Goal: Task Accomplishment & Management: Use online tool/utility

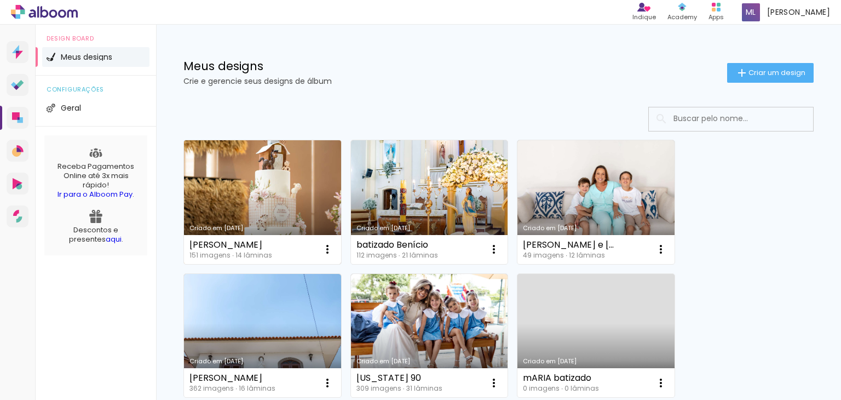
click at [239, 186] on link "Criado em [DATE]" at bounding box center [262, 202] width 157 height 124
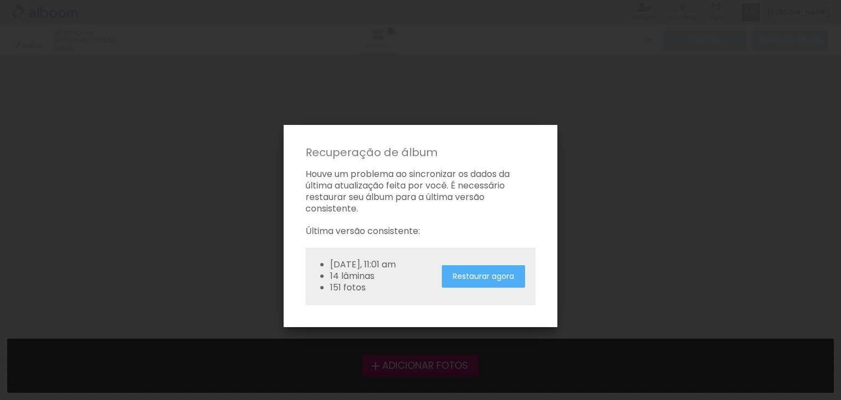
click at [0, 0] on slot "Restaurar agora" at bounding box center [0, 0] width 0 height 0
